Goal: Task Accomplishment & Management: Manage account settings

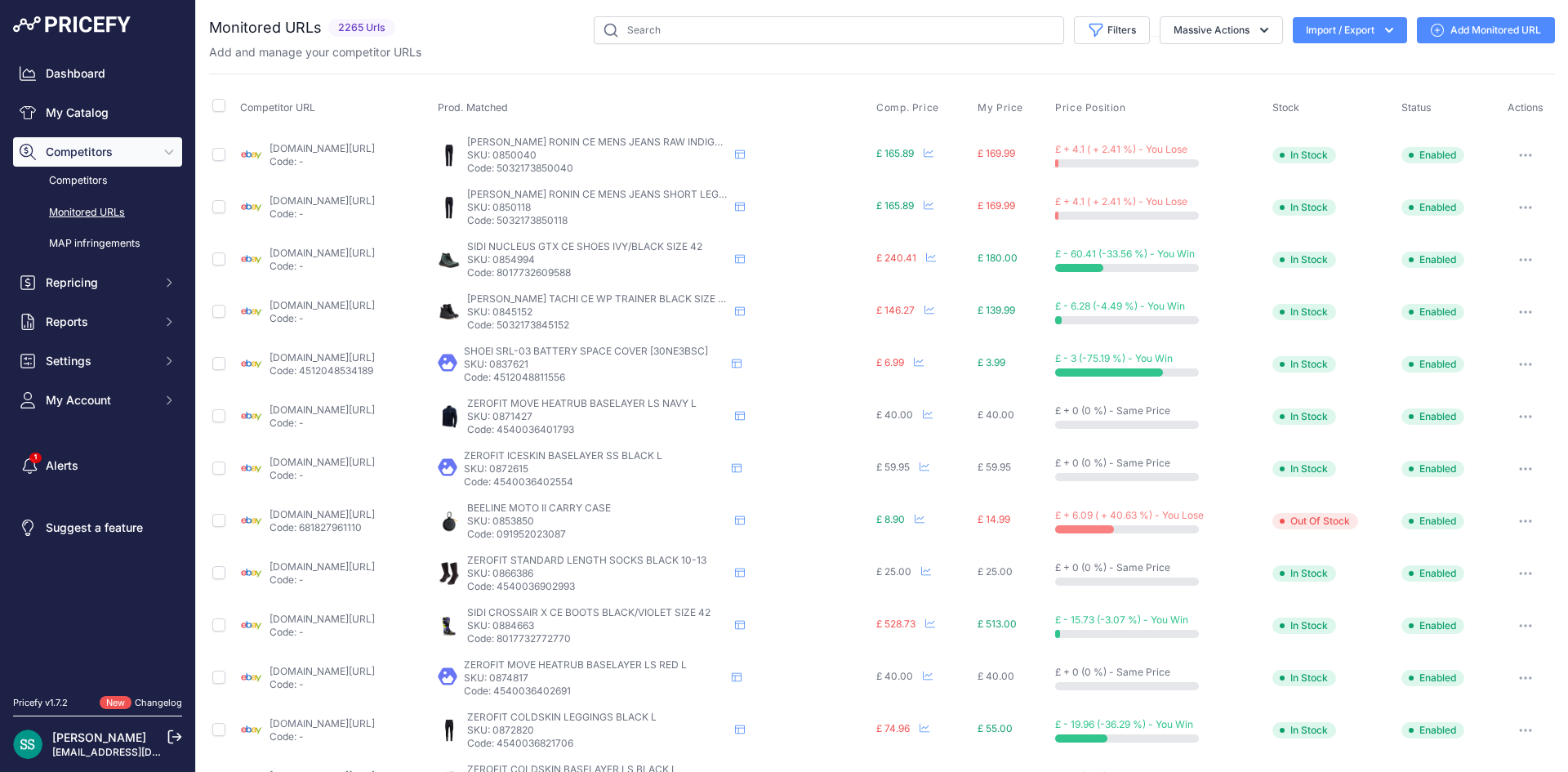
click at [1353, 38] on button "Import / Export" at bounding box center [1350, 30] width 115 height 26
click at [1343, 61] on div "Import" at bounding box center [1348, 65] width 131 height 30
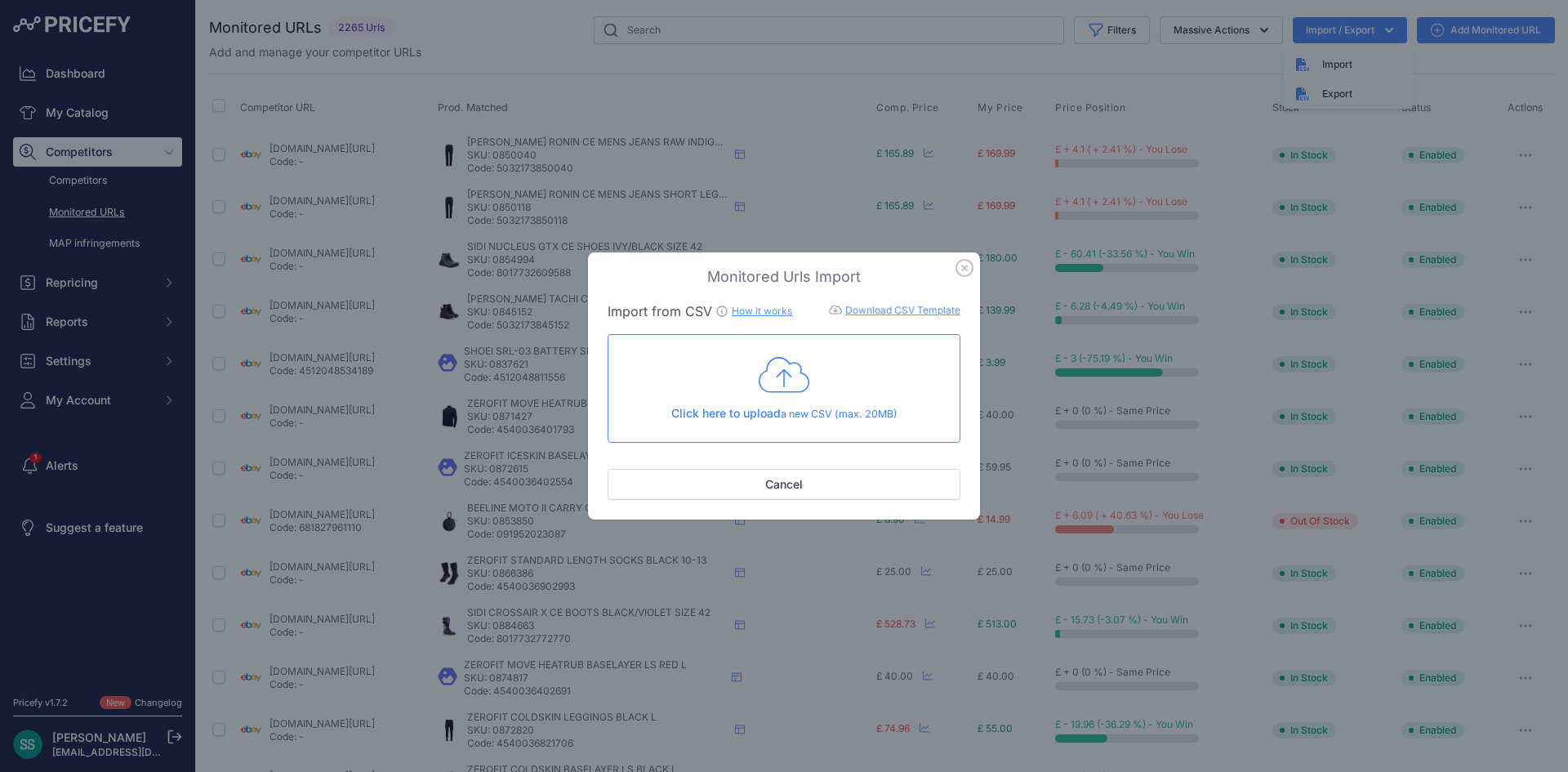
click at [847, 387] on div "Click here to upload a new CSV (max. 20MB)" at bounding box center [784, 387] width 325 height 67
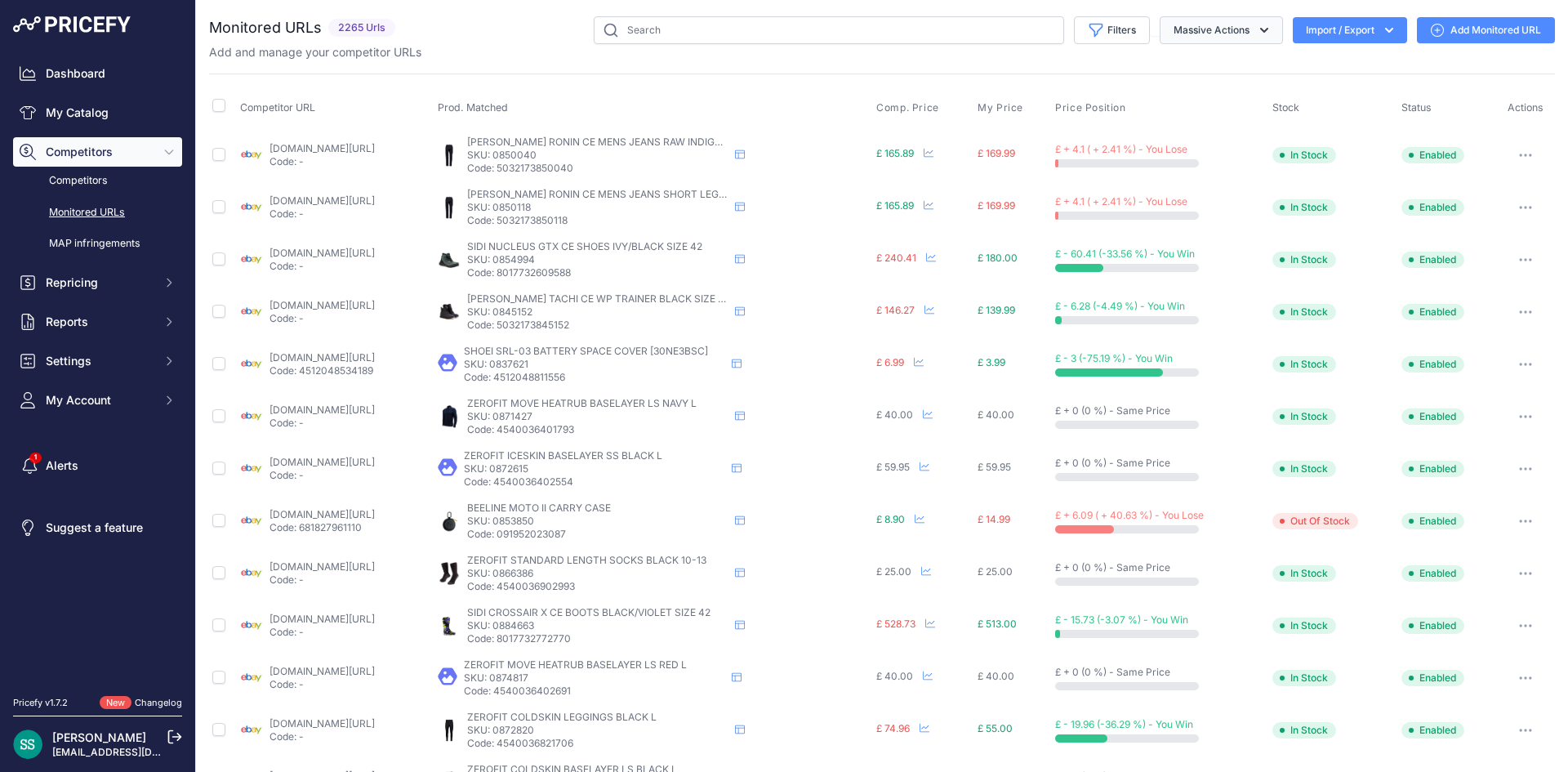
click at [1256, 22] on icon "button" at bounding box center [1263, 30] width 16 height 16
click at [547, 8] on div "You are not connected to the internet. Monitored URLs" at bounding box center [881, 621] width 1346 height 1243
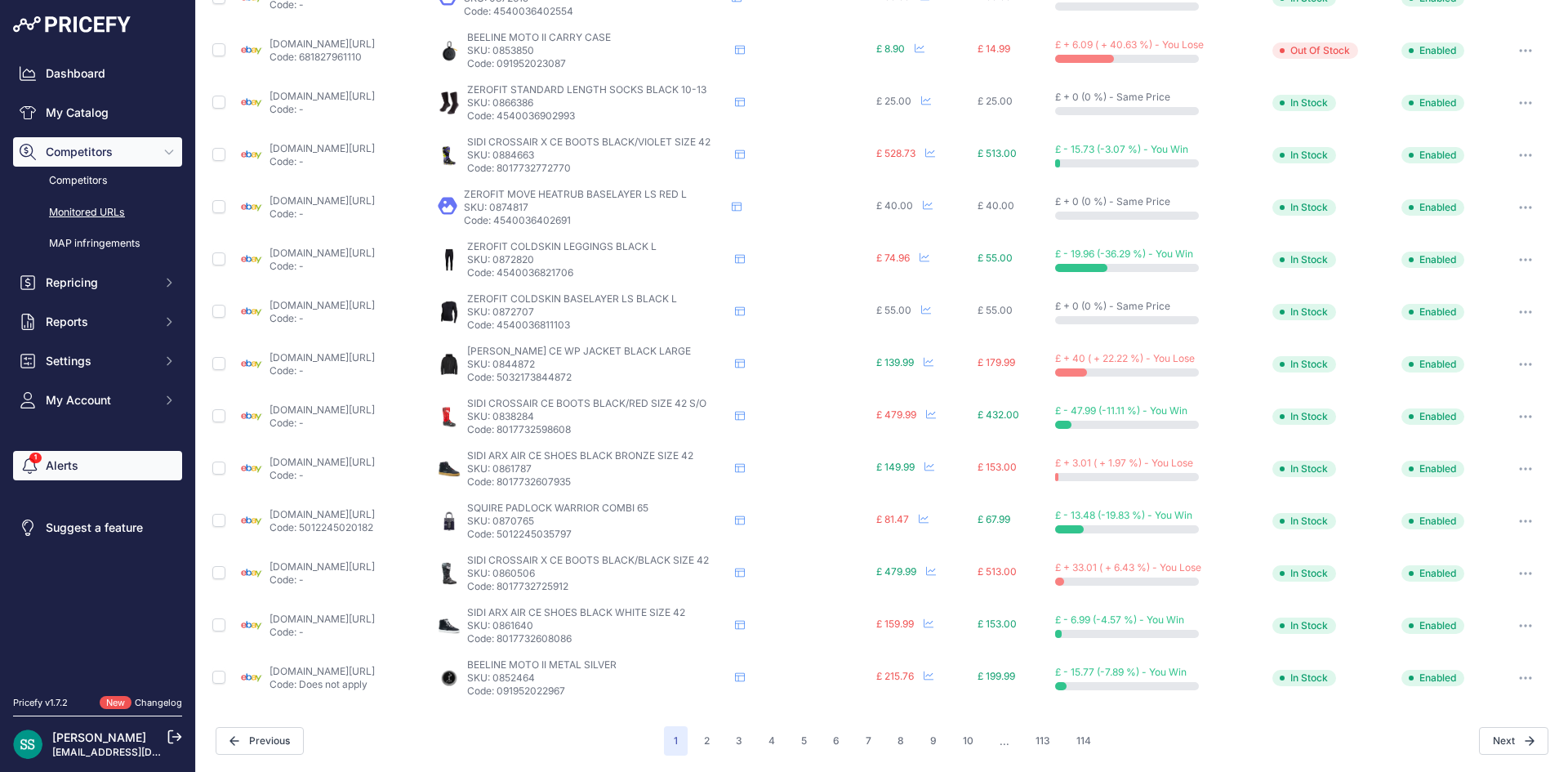
click at [54, 458] on link "Alerts" at bounding box center [97, 465] width 169 height 30
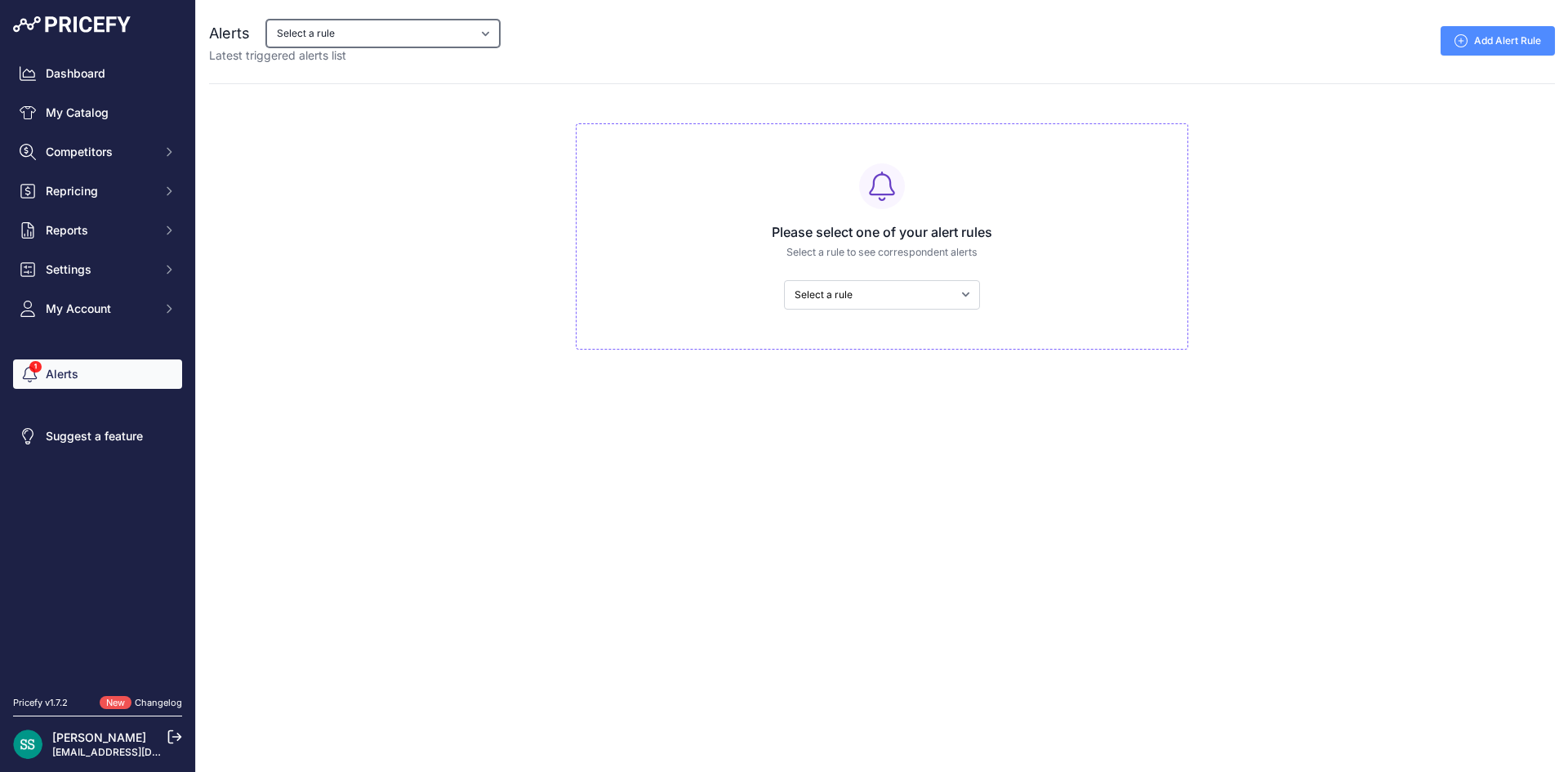
click at [418, 40] on select "Select a rule My competitors are 5% cheaper than me Price Drop Alert" at bounding box center [383, 33] width 233 height 28
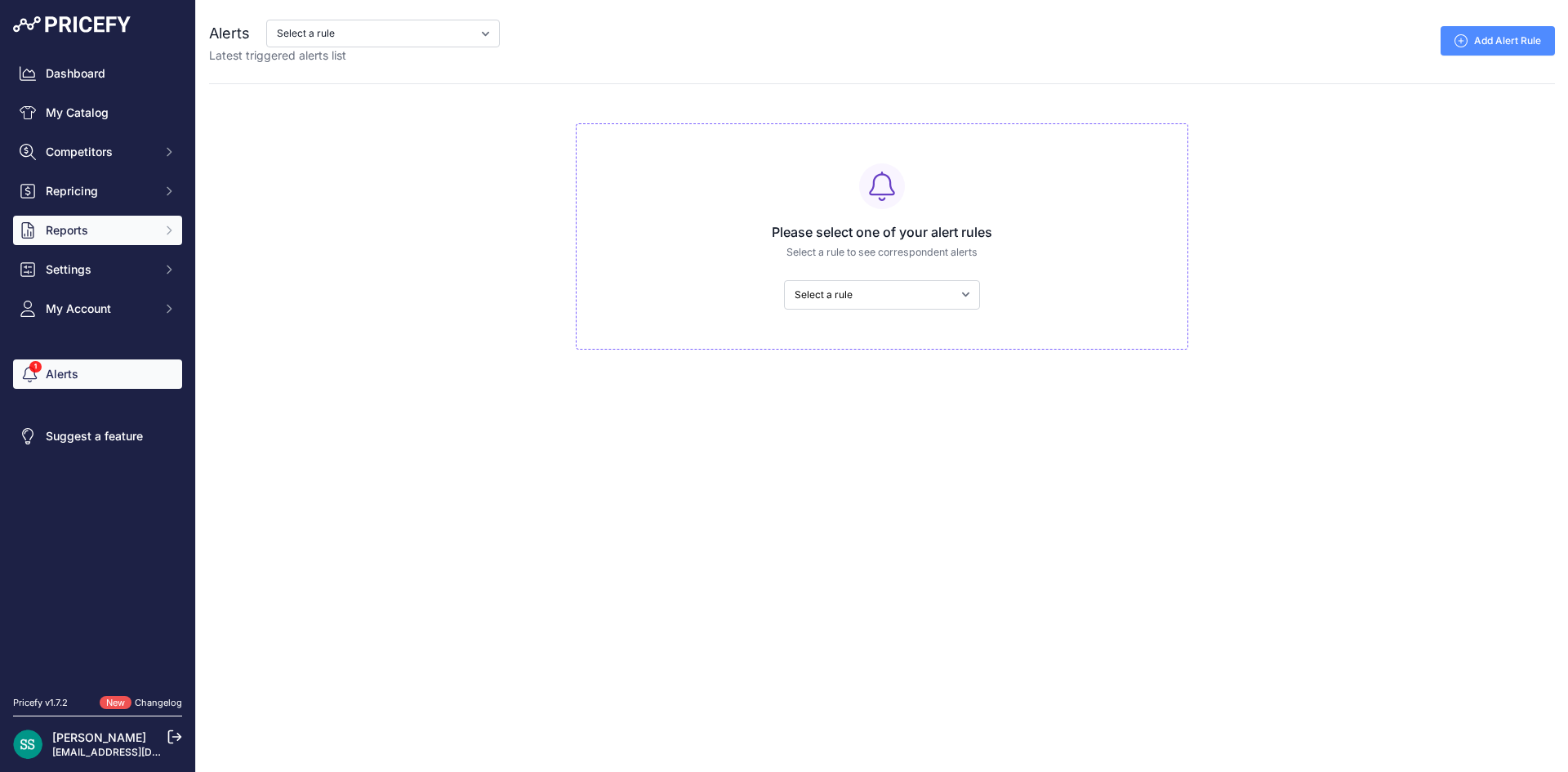
click at [104, 228] on span "Reports" at bounding box center [99, 230] width 107 height 16
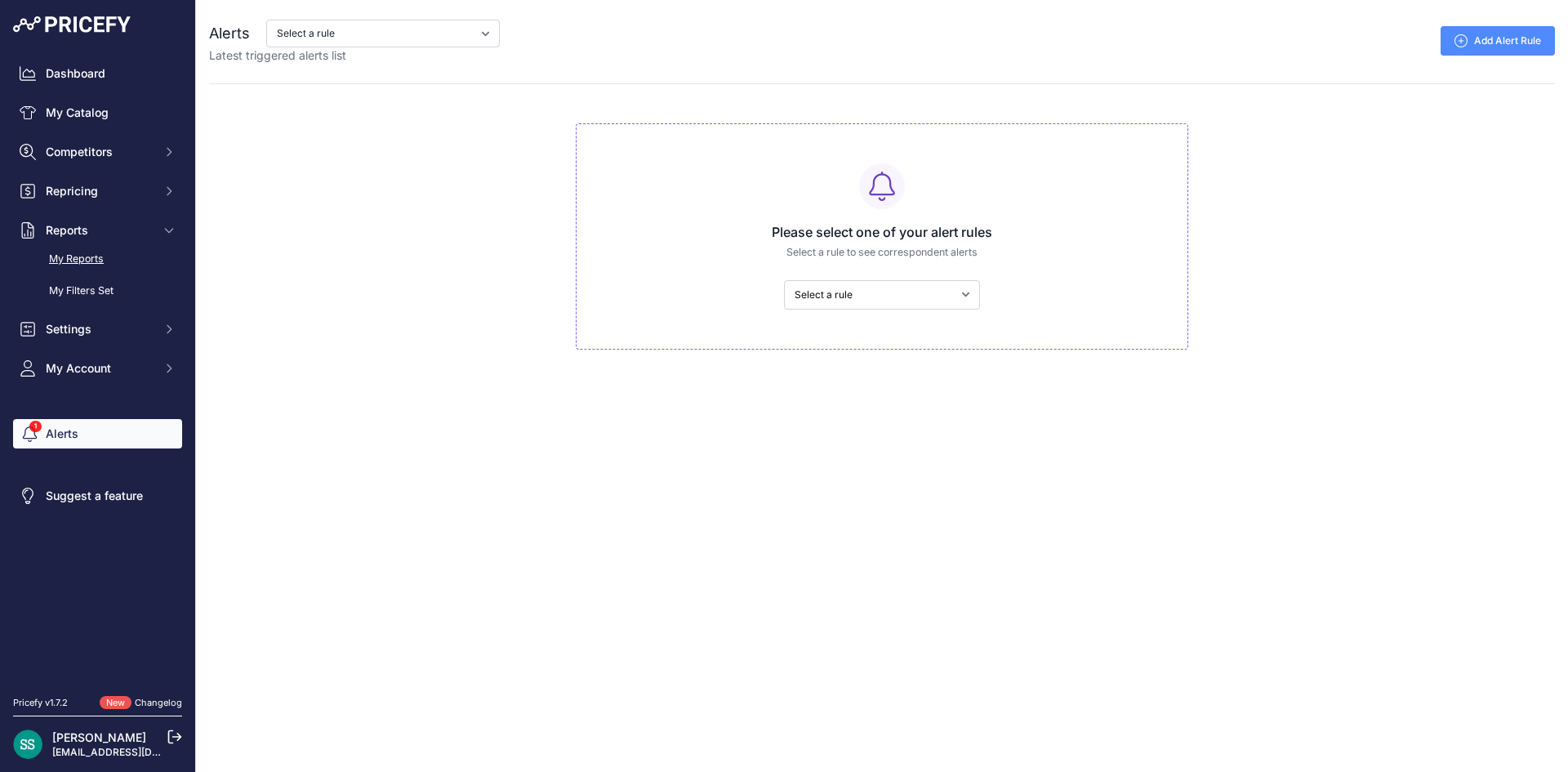
click at [118, 270] on link "My Reports" at bounding box center [97, 260] width 169 height 29
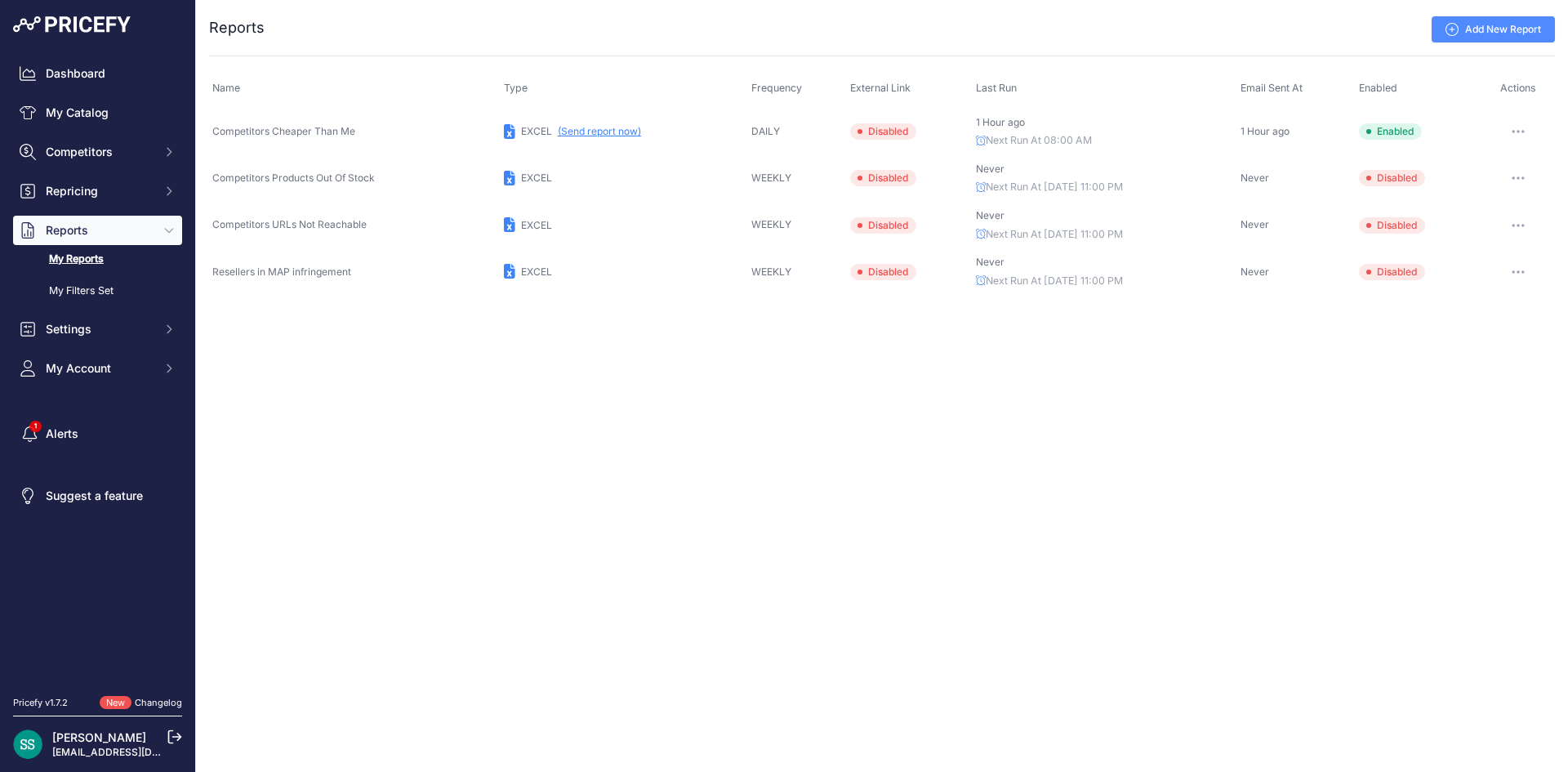
click at [1515, 123] on button "button" at bounding box center [1518, 131] width 32 height 23
click at [1485, 165] on link "Edit" at bounding box center [1499, 166] width 104 height 26
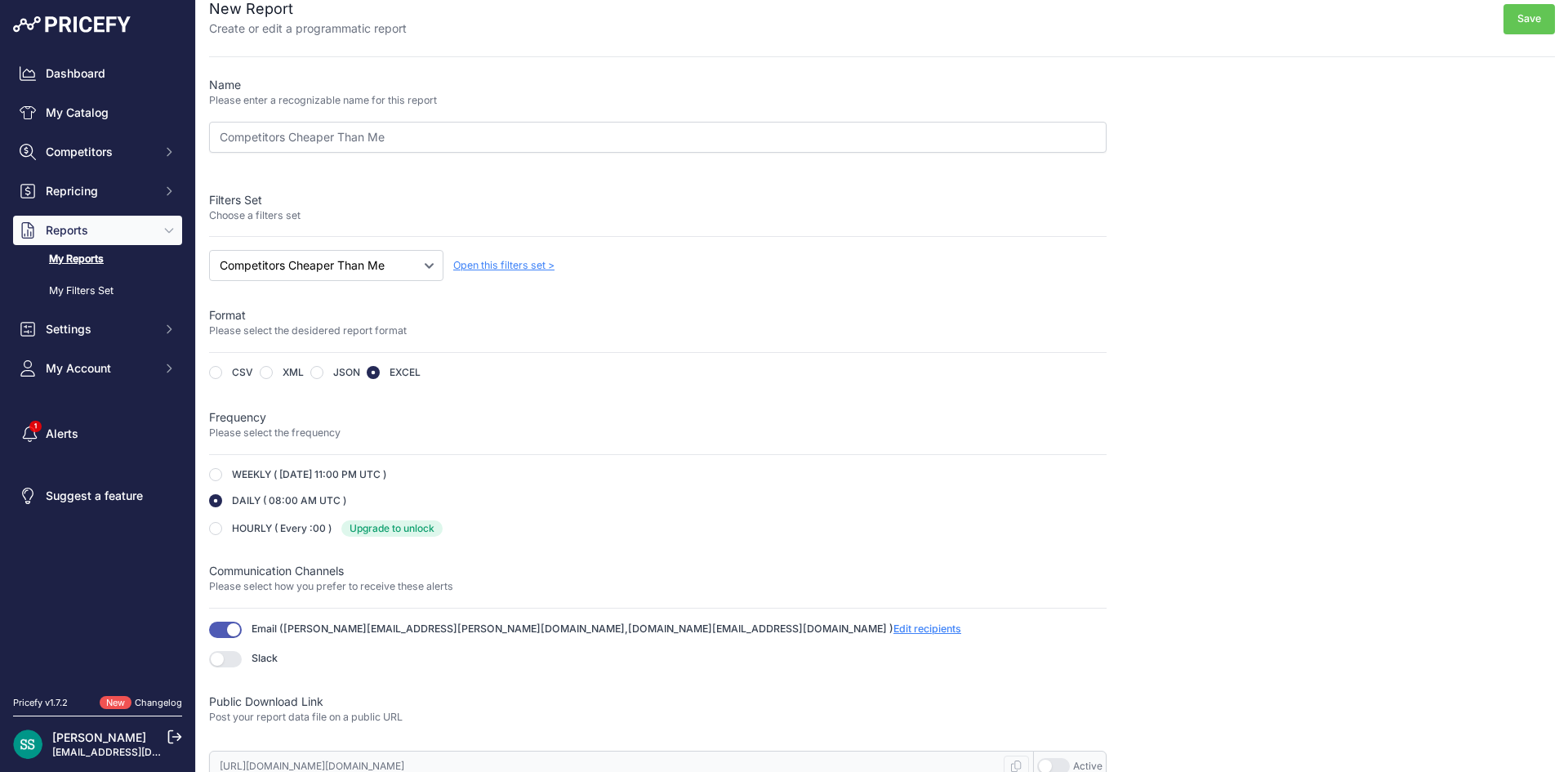
scroll to position [32, 0]
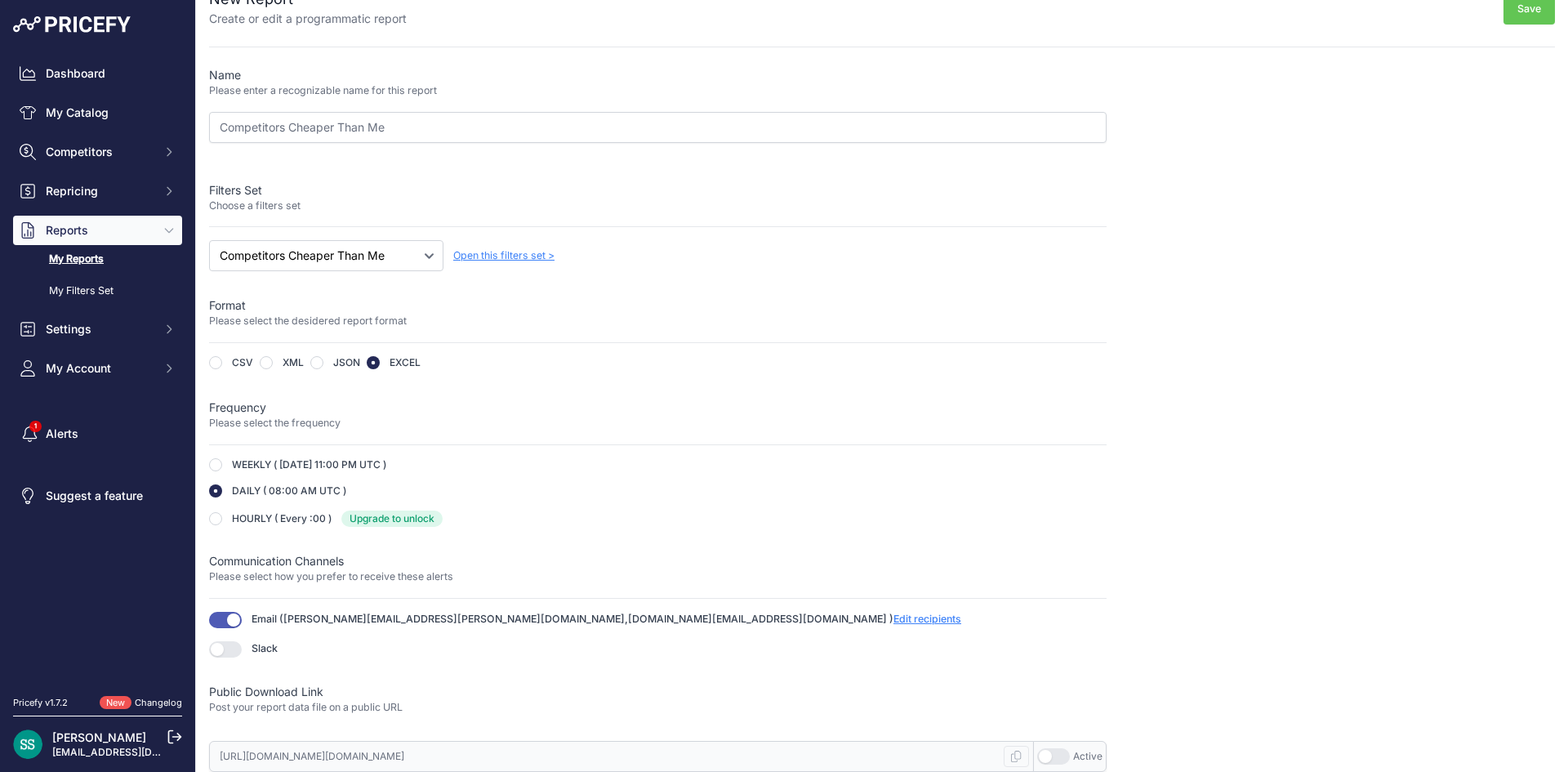
click at [893, 619] on span "Edit recipients" at bounding box center [927, 618] width 68 height 12
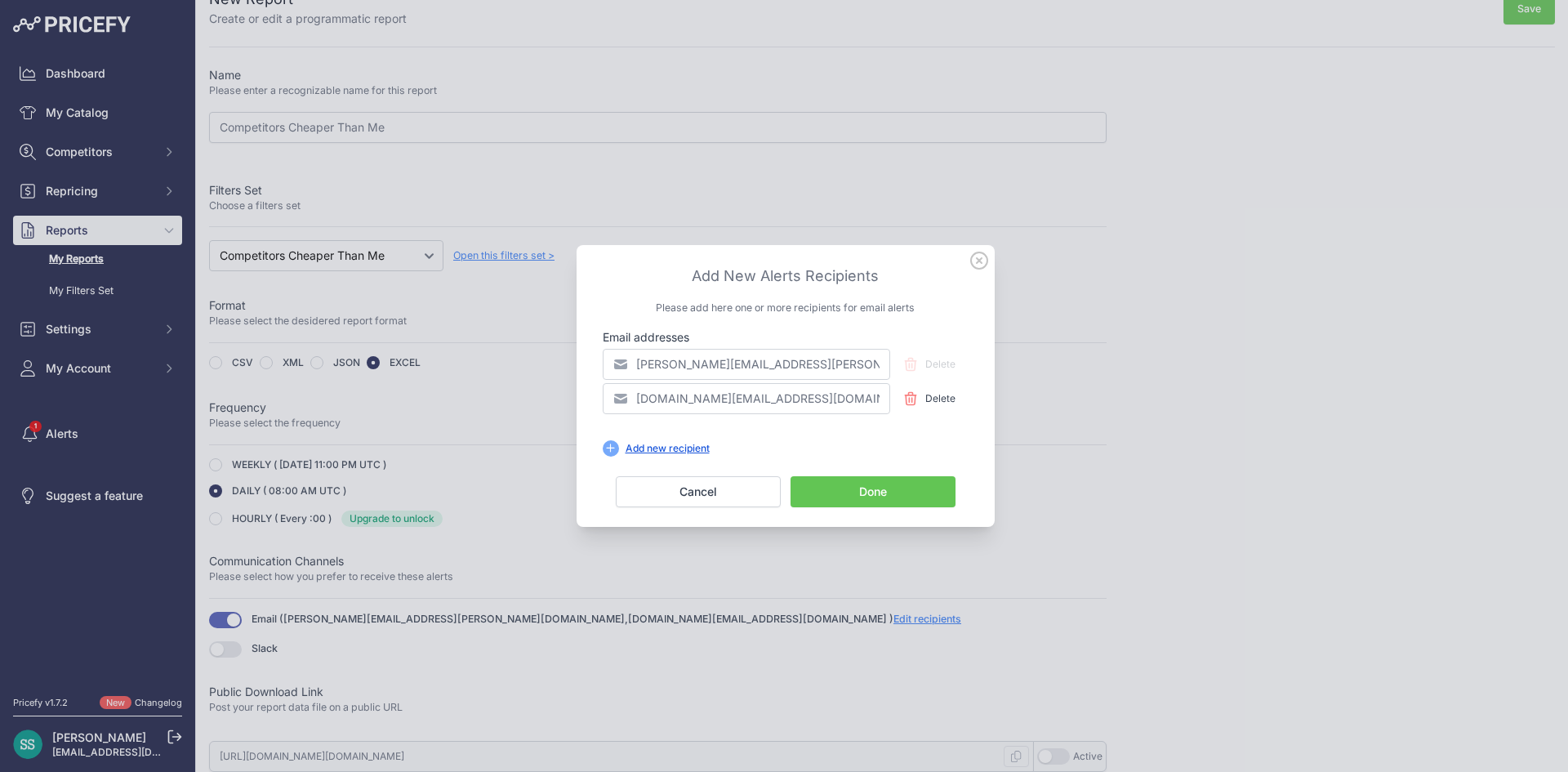
click at [695, 450] on div "Add new recipient" at bounding box center [667, 448] width 97 height 13
click at [897, 320] on div "Add New Alerts Recipients Please add here one or more recipients for email aler…" at bounding box center [785, 361] width 379 height 192
click at [844, 393] on input "[DOMAIN_NAME][EMAIL_ADDRESS][DOMAIN_NAME]" at bounding box center [746, 398] width 288 height 31
drag, startPoint x: 844, startPoint y: 393, endPoint x: 706, endPoint y: 410, distance: 139.0
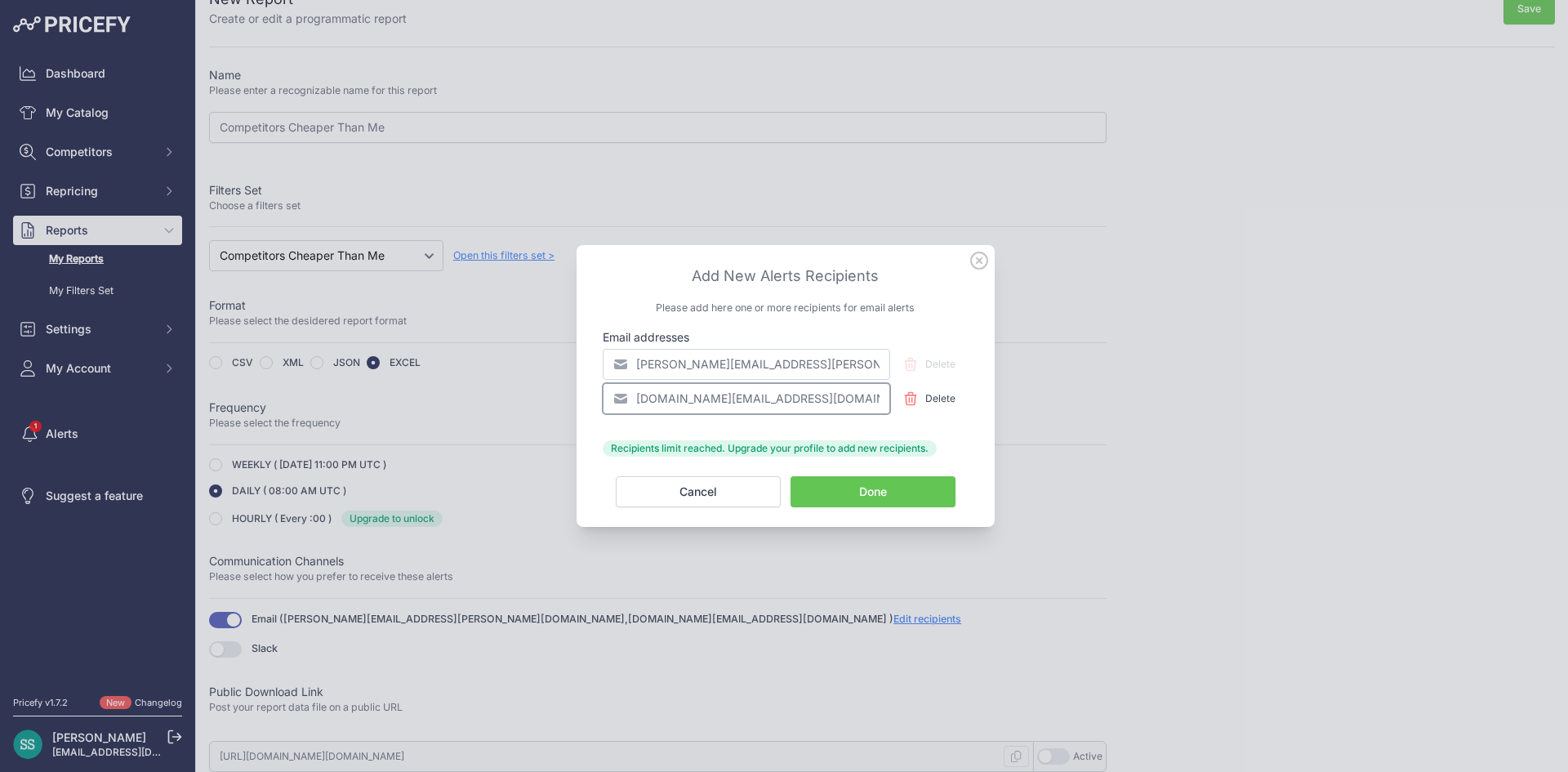
click at [706, 410] on input "[DOMAIN_NAME][EMAIL_ADDRESS][DOMAIN_NAME]" at bounding box center [746, 398] width 288 height 31
type input "c"
click at [697, 410] on input "email" at bounding box center [746, 398] width 288 height 31
paste input "pricefy@feridax.com"
type input "pricefy@feridax.com"
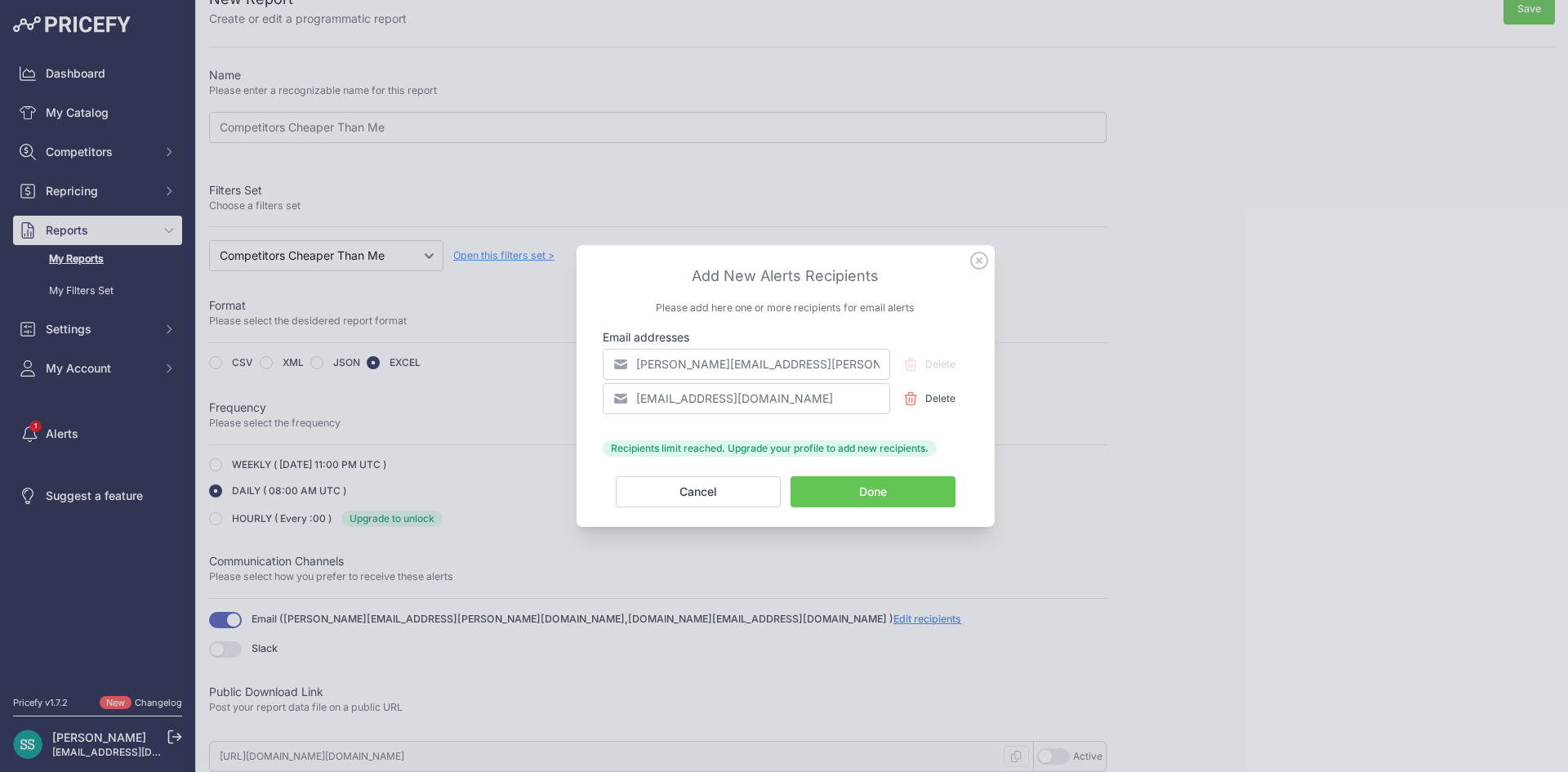
click at [840, 485] on button "Done" at bounding box center [873, 492] width 165 height 31
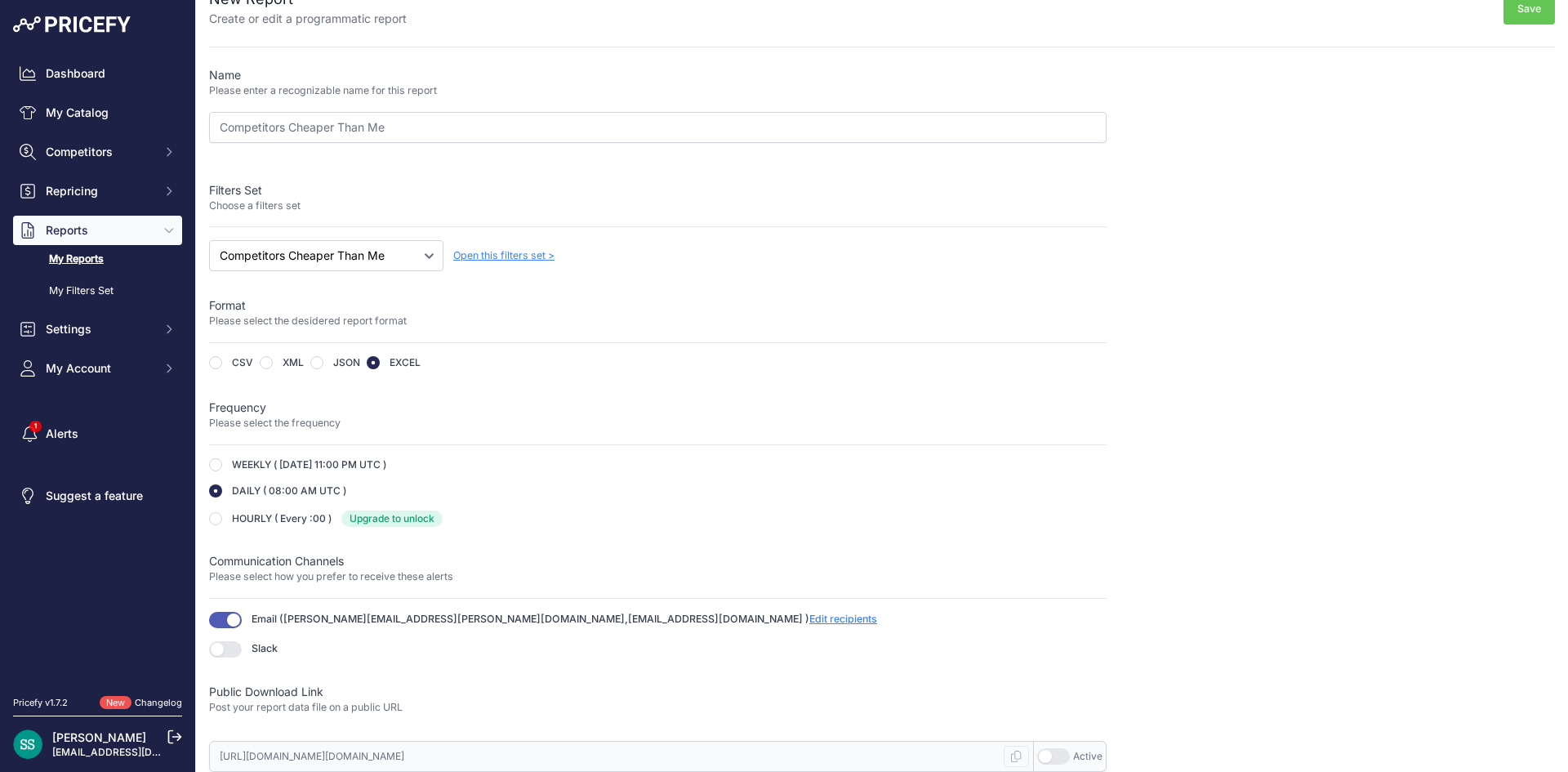
scroll to position [0, 0]
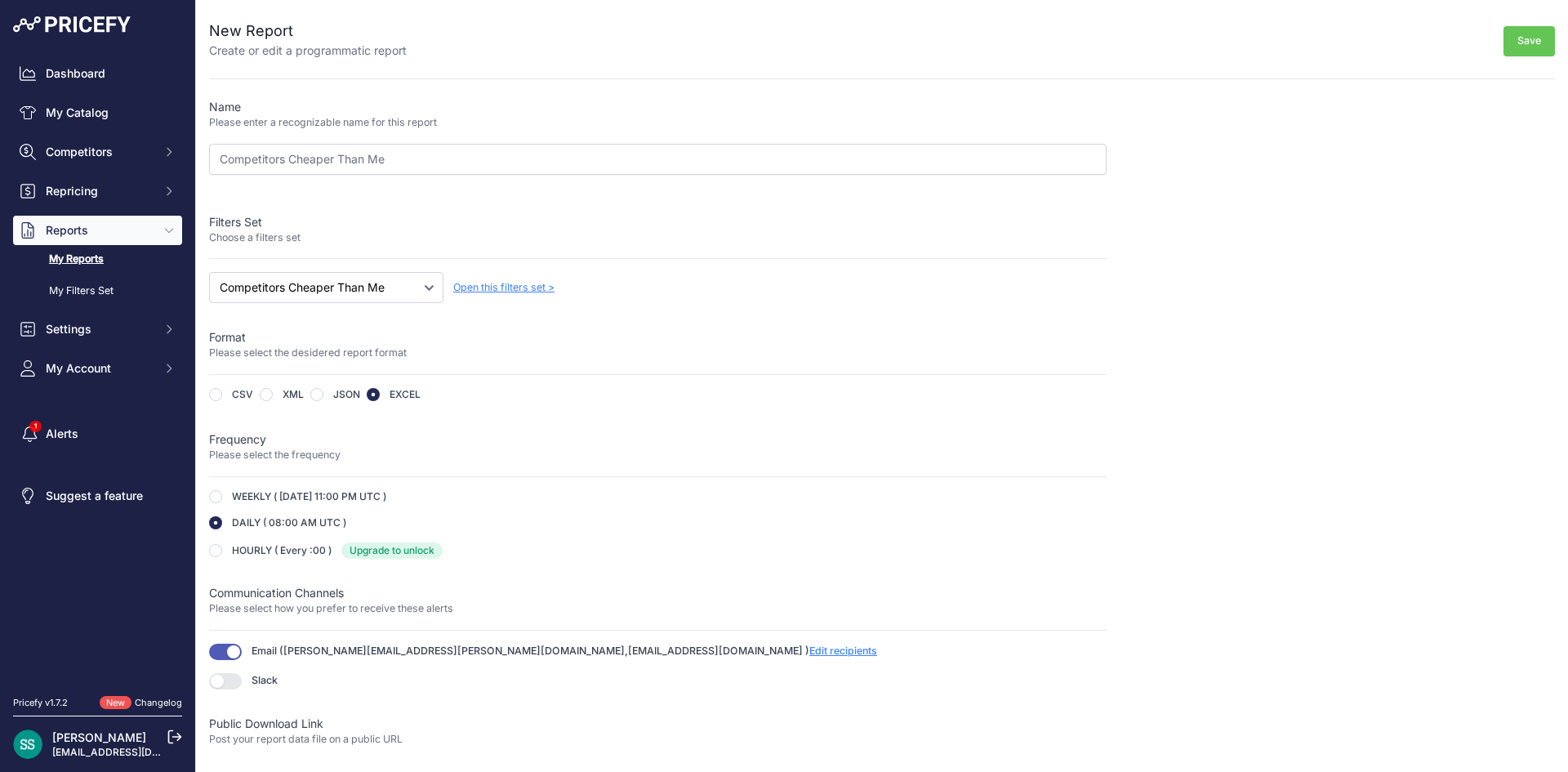
click at [1515, 38] on button "Save" at bounding box center [1529, 42] width 52 height 31
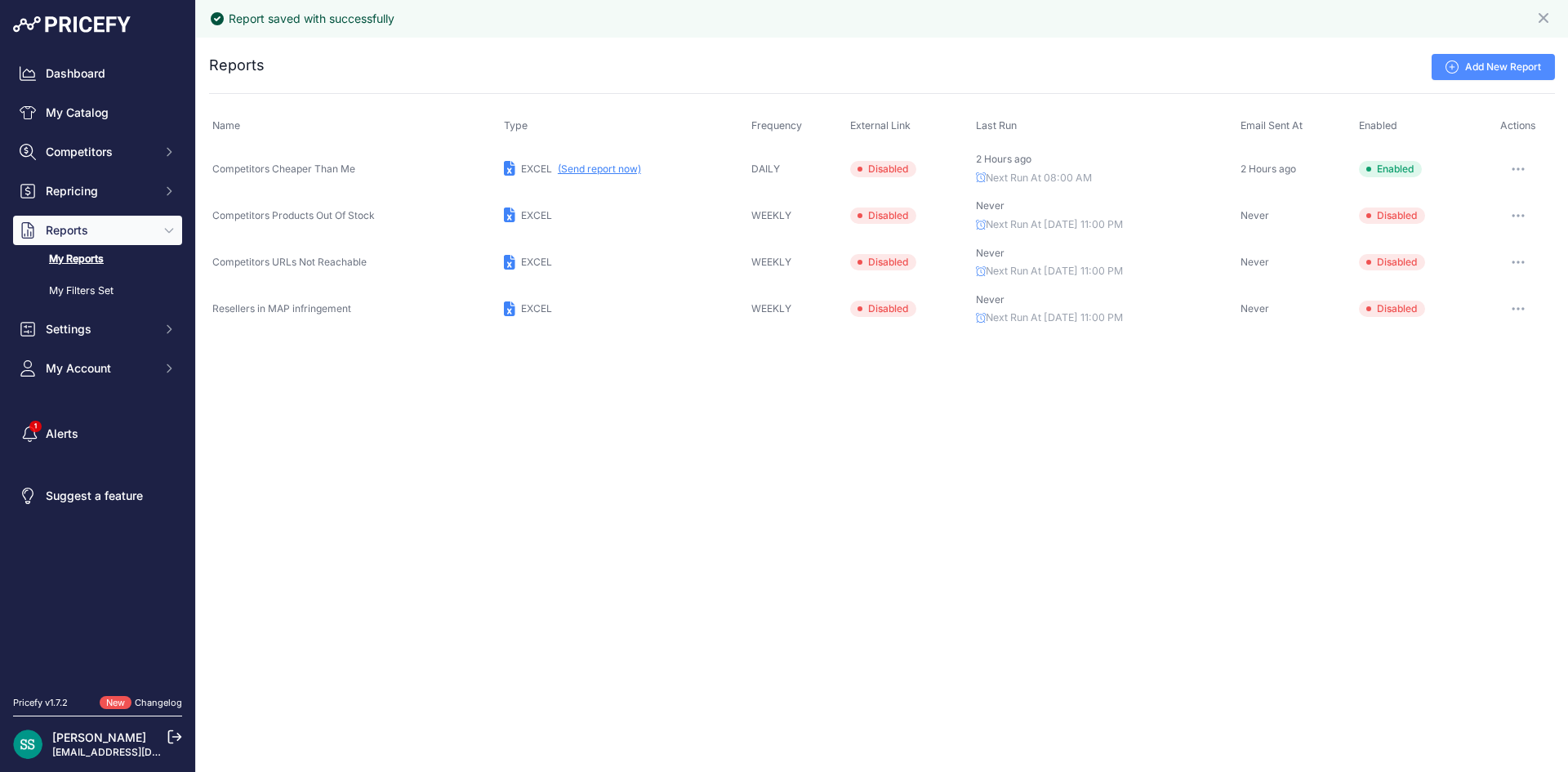
click at [582, 168] on button "(Send report now)" at bounding box center [599, 168] width 83 height 13
click at [575, 496] on div "Report saved with successfully Close You are not connected to the internet. ..." at bounding box center [882, 386] width 1372 height 772
click at [1102, 483] on div "Report saved with successfully Close You are not connected to the internet. ..." at bounding box center [882, 386] width 1372 height 772
click at [244, 770] on div "Report saved with successfully Close You are not connected to the internet. ..." at bounding box center [882, 386] width 1372 height 772
click at [826, 497] on div "Report saved with successfully Close You are not connected to the internet. ..." at bounding box center [882, 386] width 1372 height 772
